Goal: Information Seeking & Learning: Learn about a topic

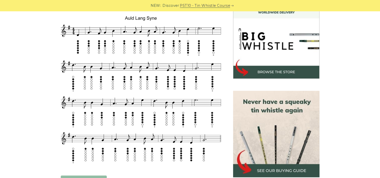
scroll to position [152, 0]
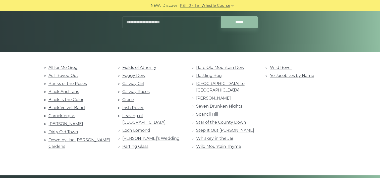
scroll to position [79, 0]
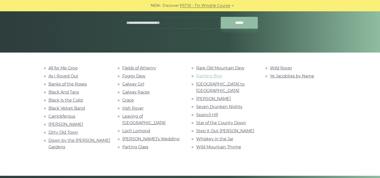
click at [212, 75] on link "Rattling Bog" at bounding box center [209, 76] width 26 height 5
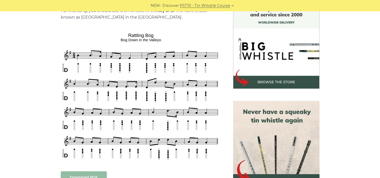
scroll to position [146, 0]
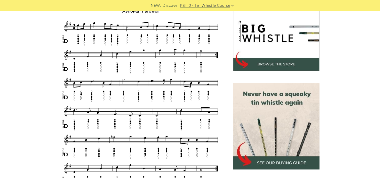
scroll to position [159, 0]
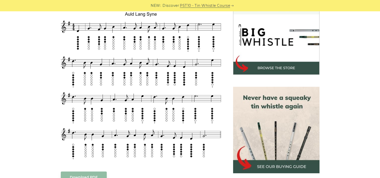
scroll to position [155, 0]
